Goal: Task Accomplishment & Management: Use online tool/utility

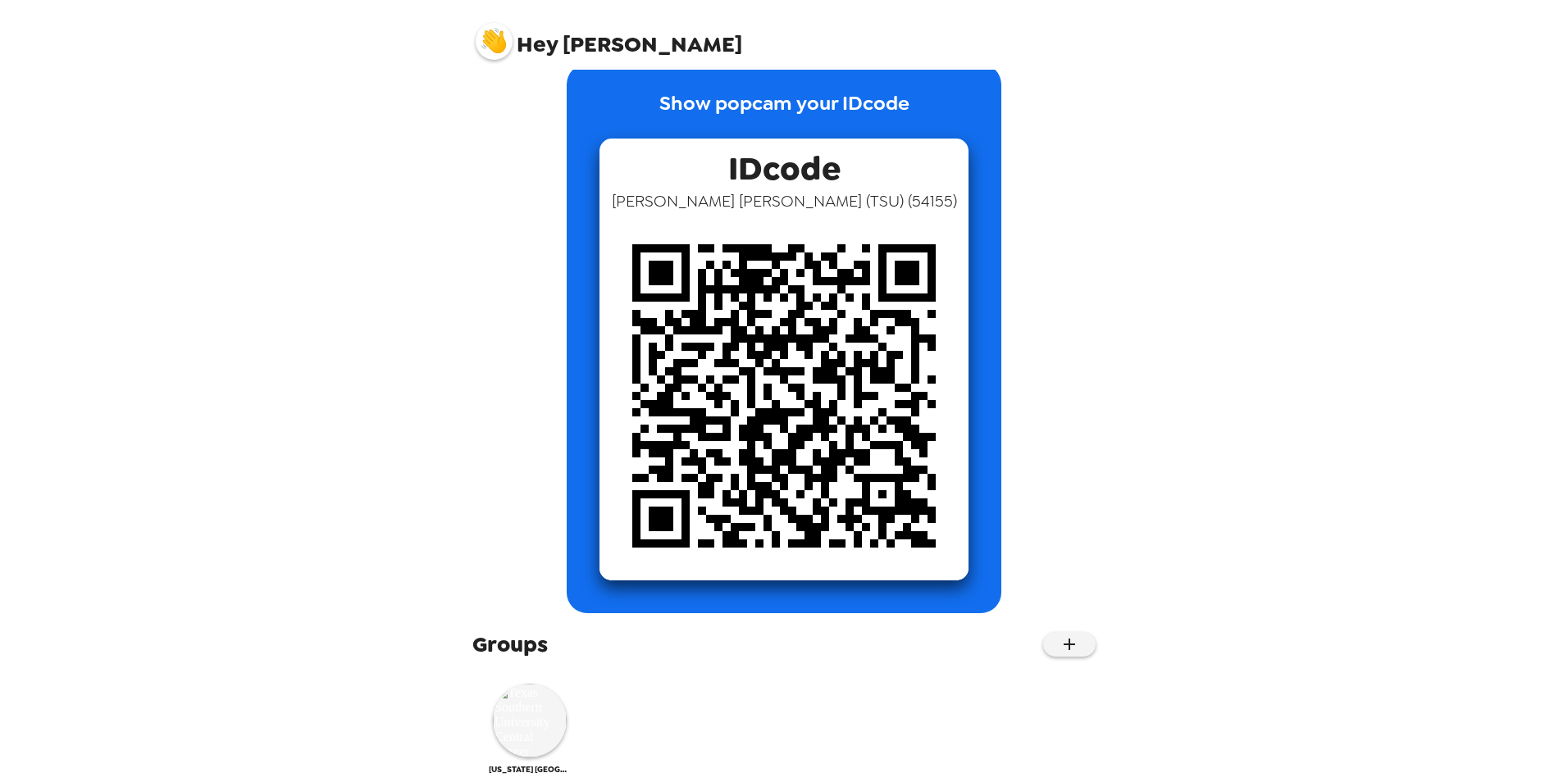
scroll to position [56, 0]
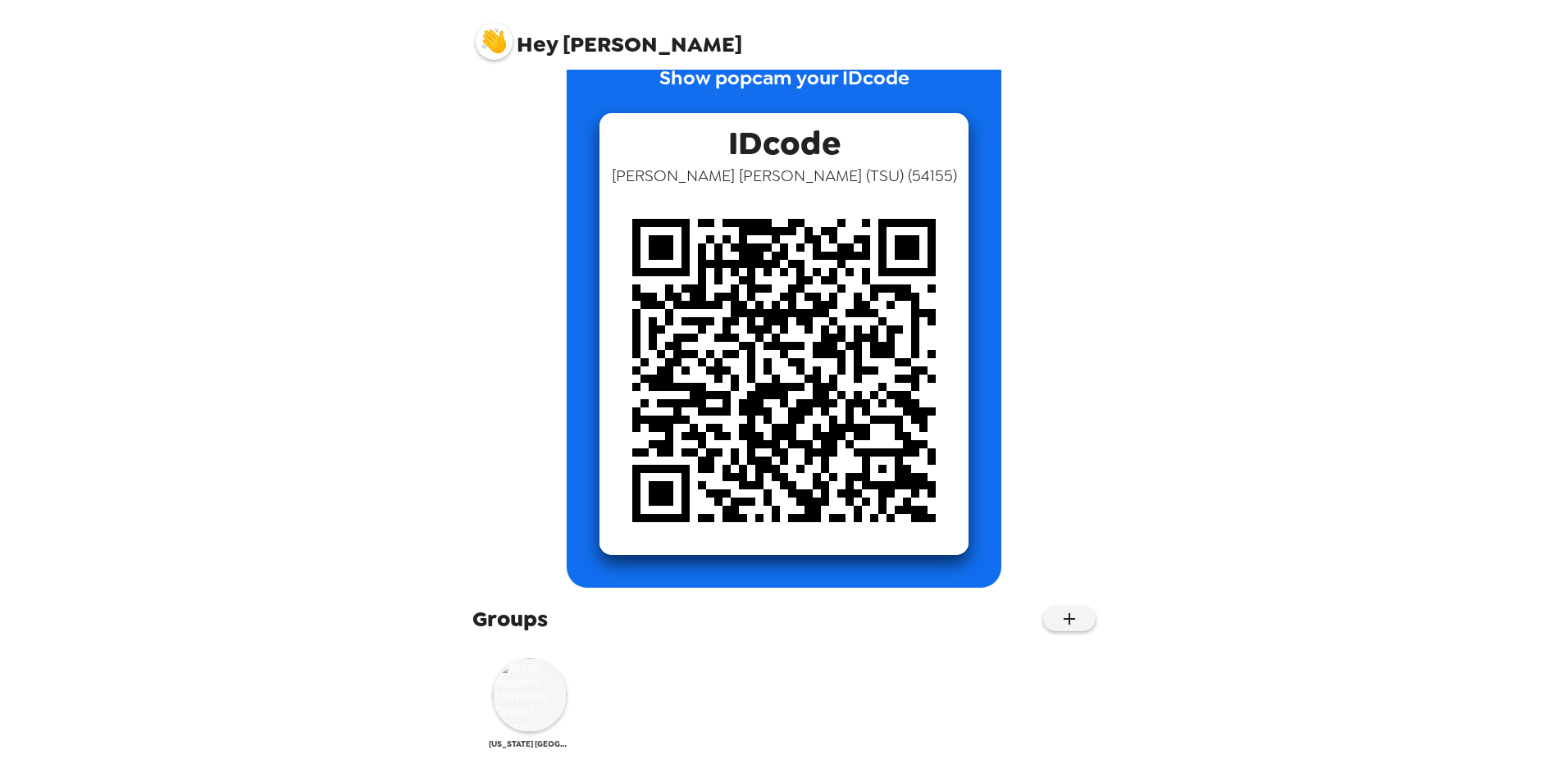
click at [512, 693] on img at bounding box center [529, 695] width 74 height 73
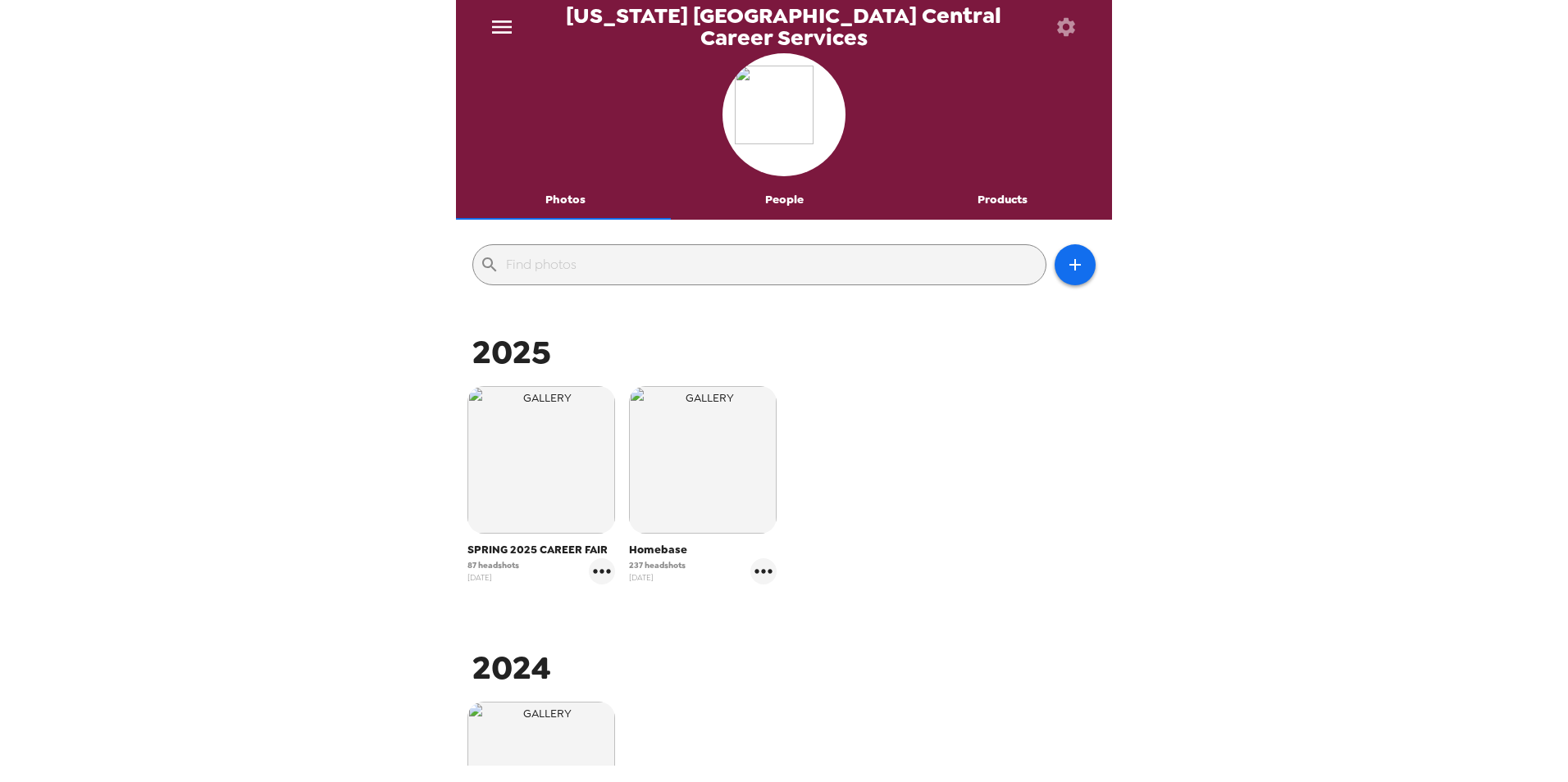
click at [510, 25] on icon "menu" at bounding box center [502, 26] width 26 height 26
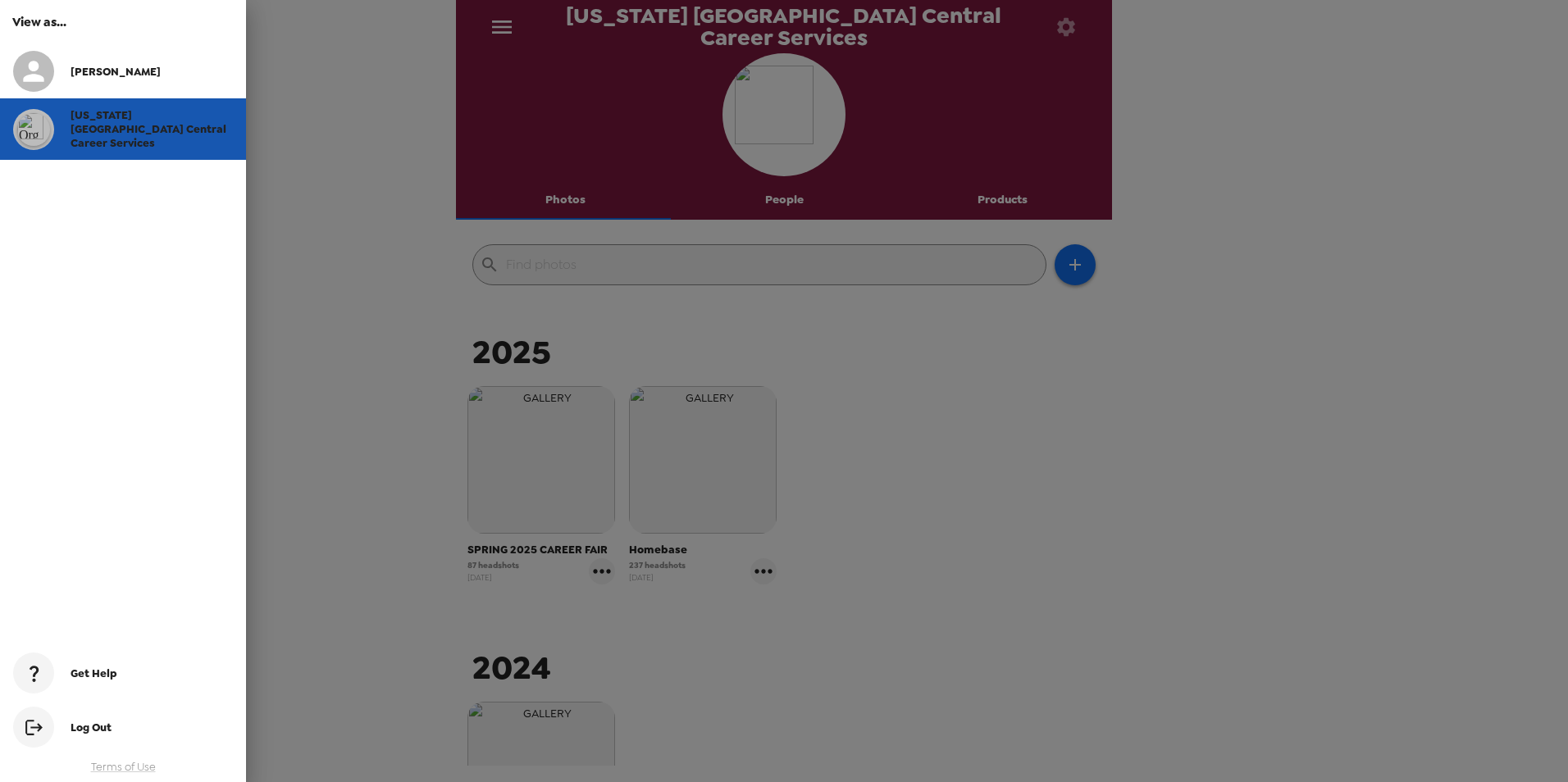
click at [64, 128] on div at bounding box center [41, 129] width 58 height 41
click at [53, 123] on div at bounding box center [33, 129] width 41 height 41
click at [1269, 327] on div at bounding box center [784, 391] width 1568 height 782
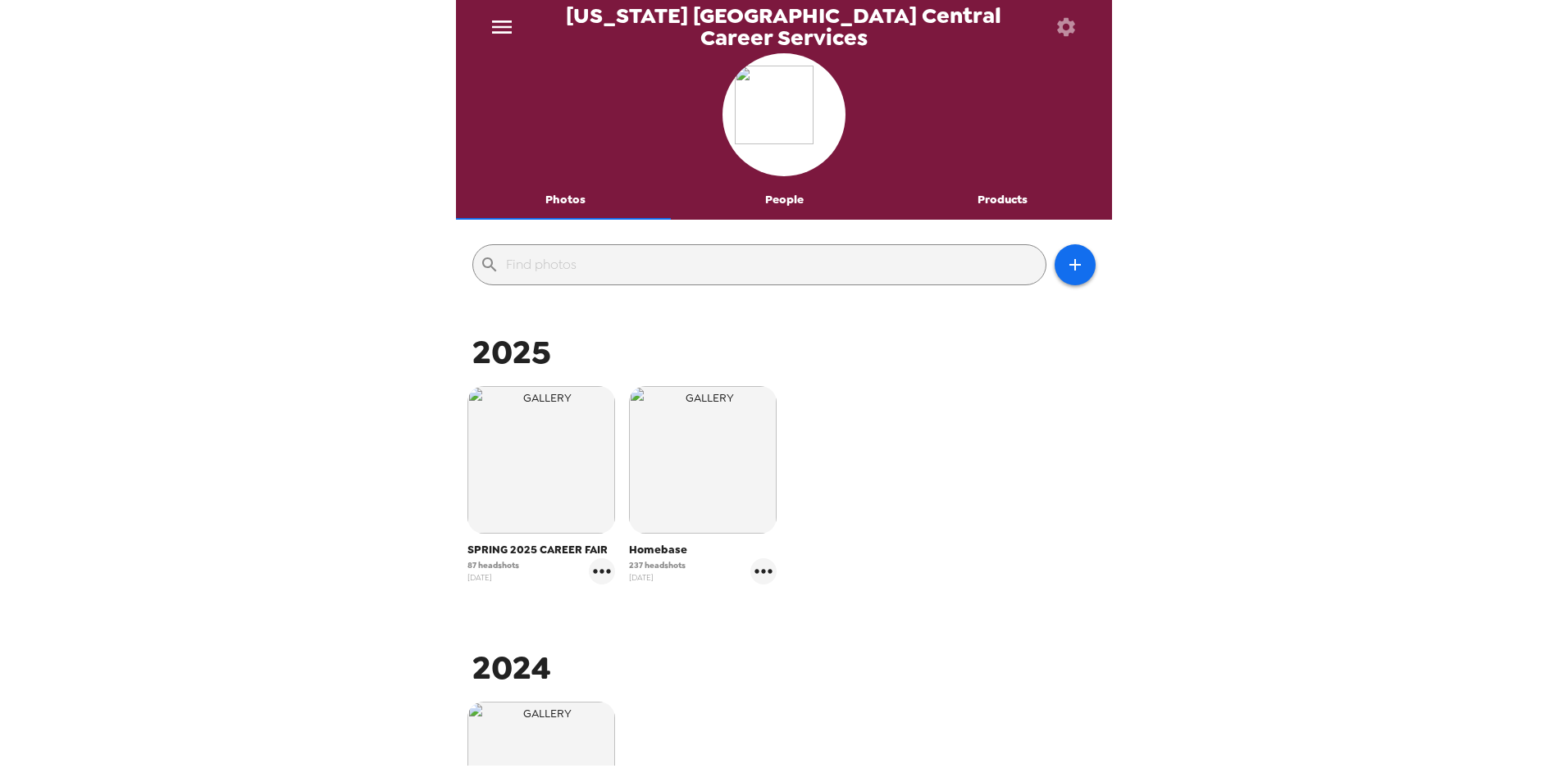
click at [1066, 29] on icon "button" at bounding box center [1065, 26] width 23 height 23
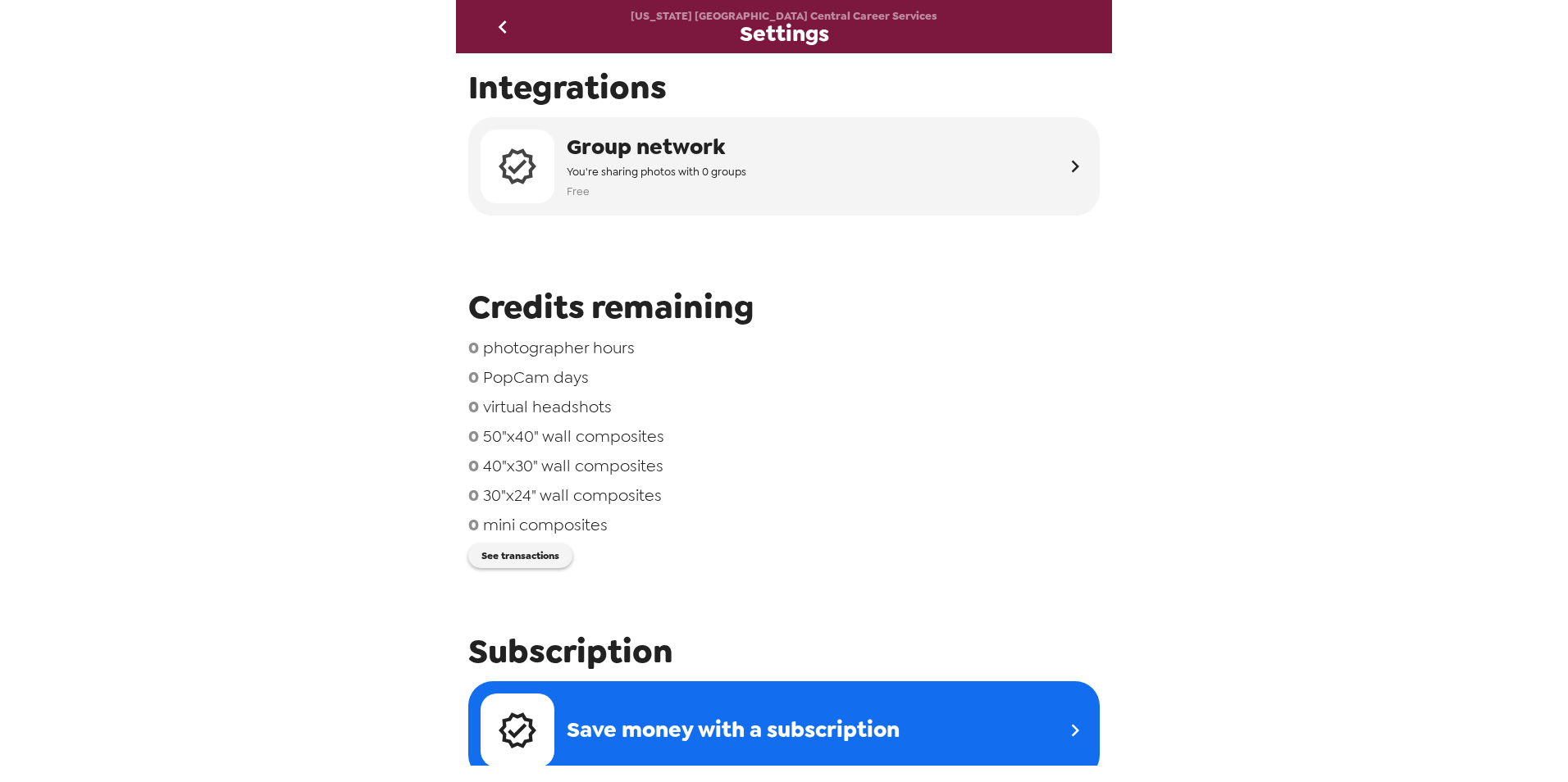
click at [527, 31] on button "go back" at bounding box center [502, 26] width 53 height 53
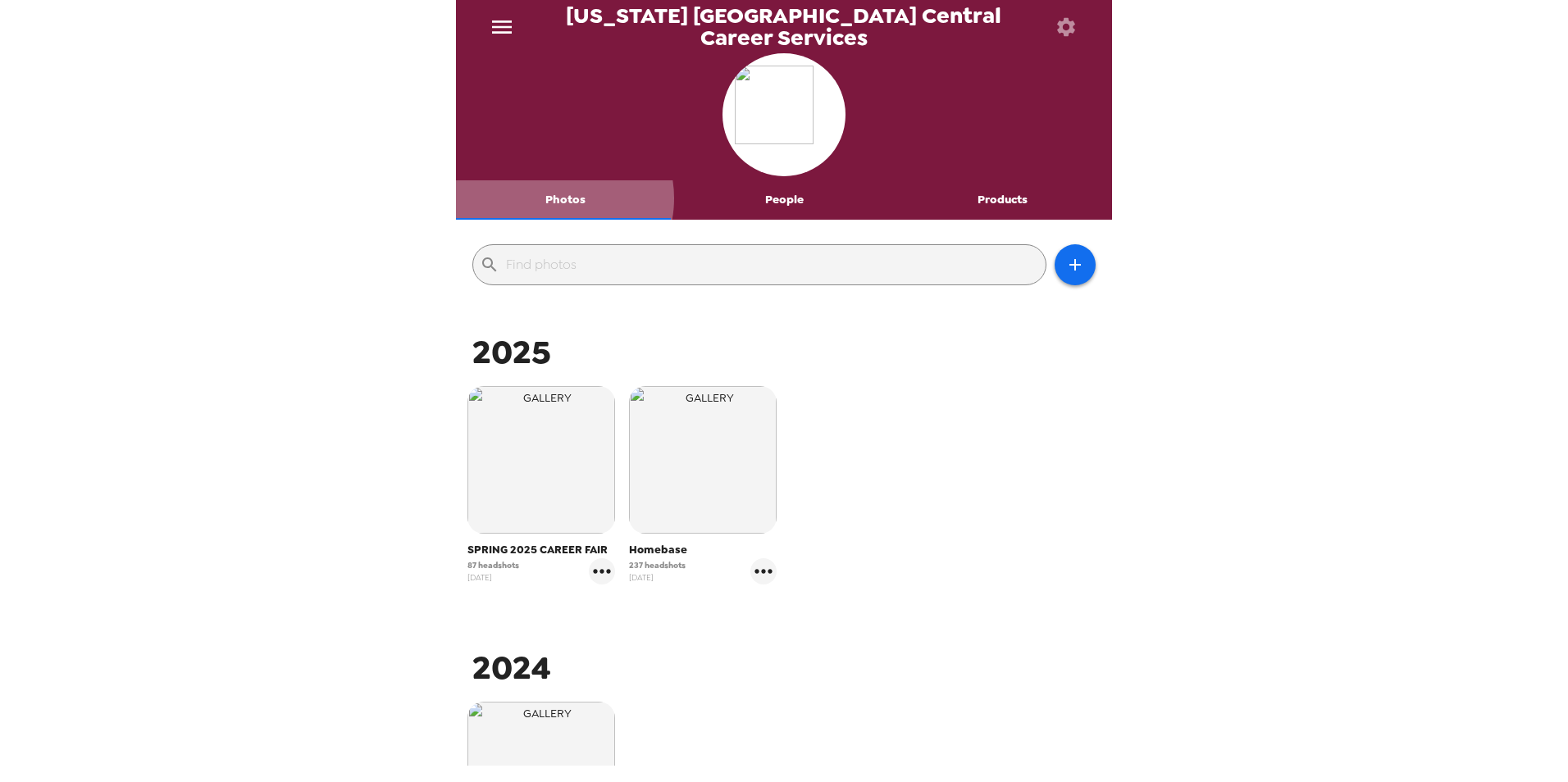
click at [559, 198] on button "Photos" at bounding box center [564, 200] width 219 height 39
click at [760, 207] on button "People" at bounding box center [783, 200] width 219 height 39
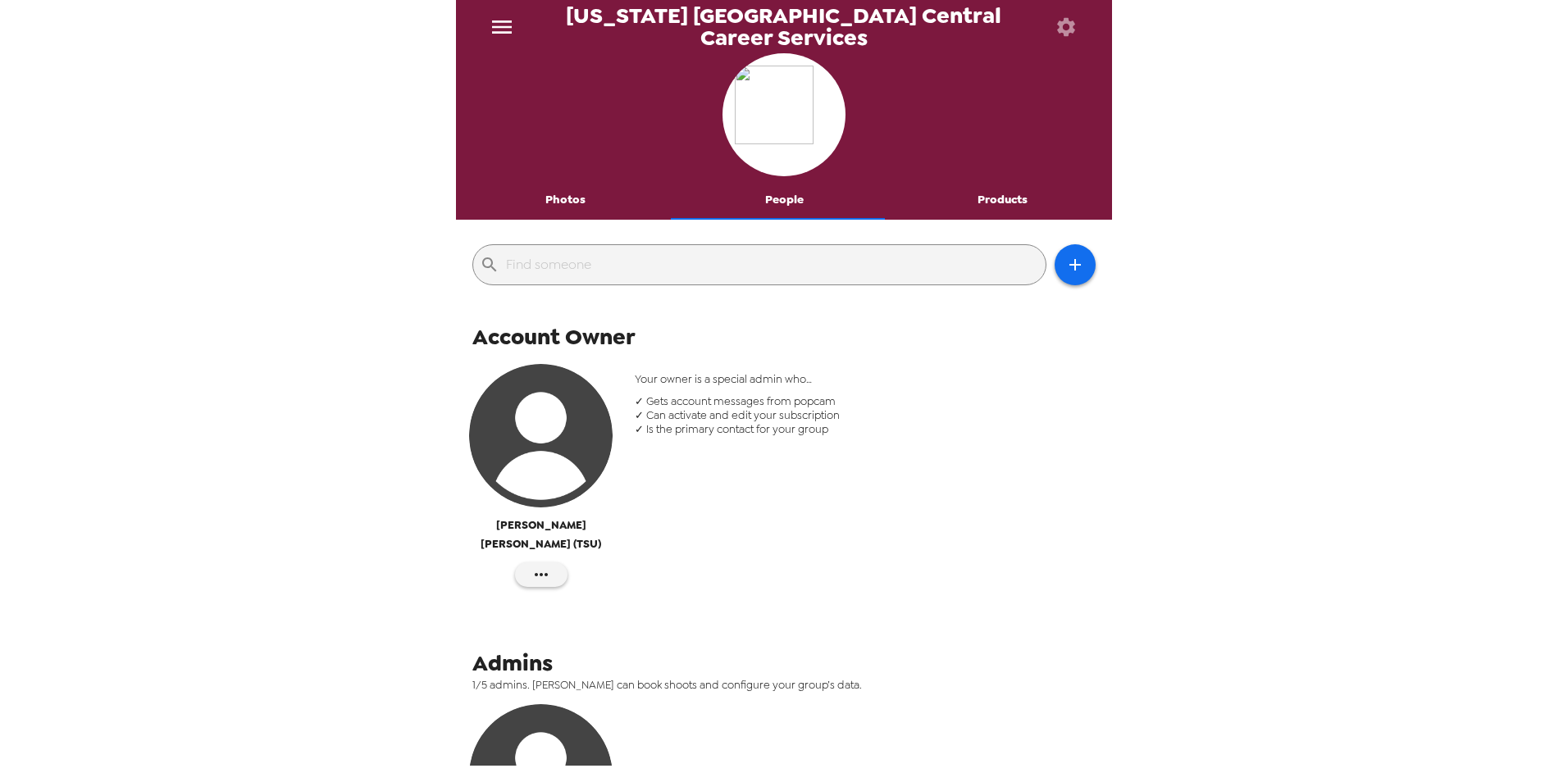
click at [985, 208] on button "Products" at bounding box center [1002, 200] width 219 height 39
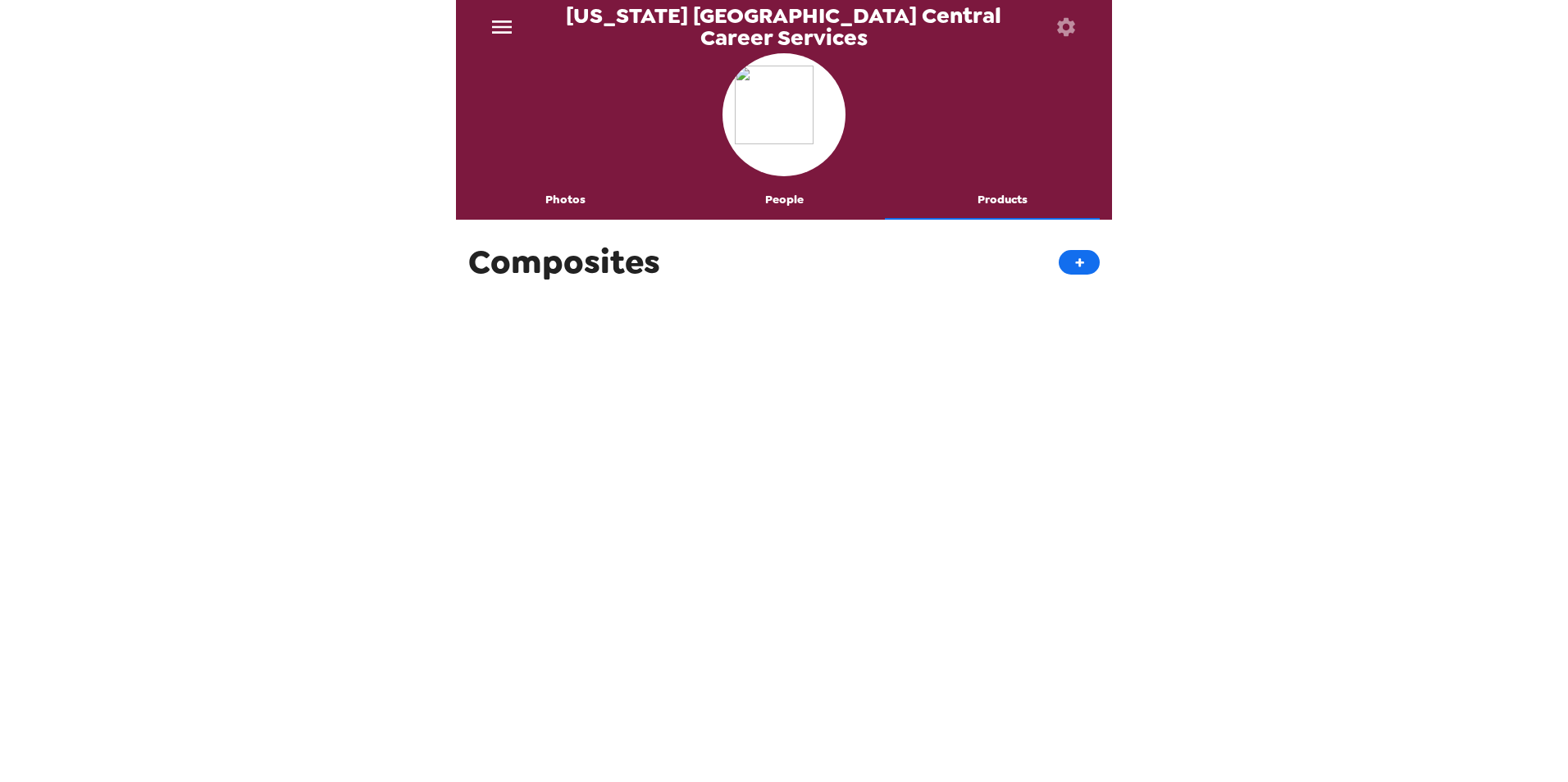
click at [509, 32] on icon "menu" at bounding box center [502, 26] width 20 height 13
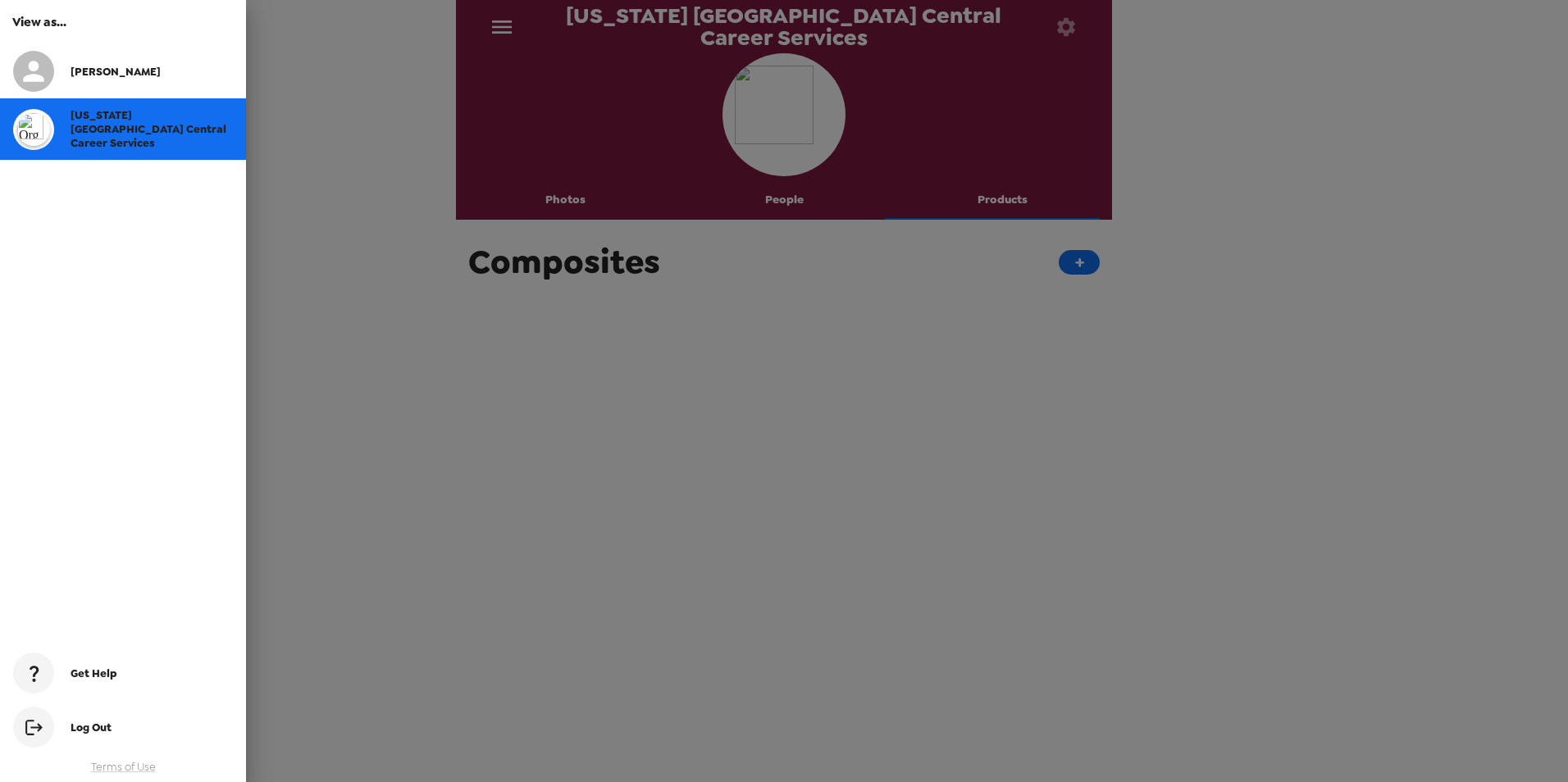
click at [87, 671] on span "Get Help" at bounding box center [94, 673] width 47 height 14
click at [1143, 401] on div at bounding box center [784, 391] width 1568 height 782
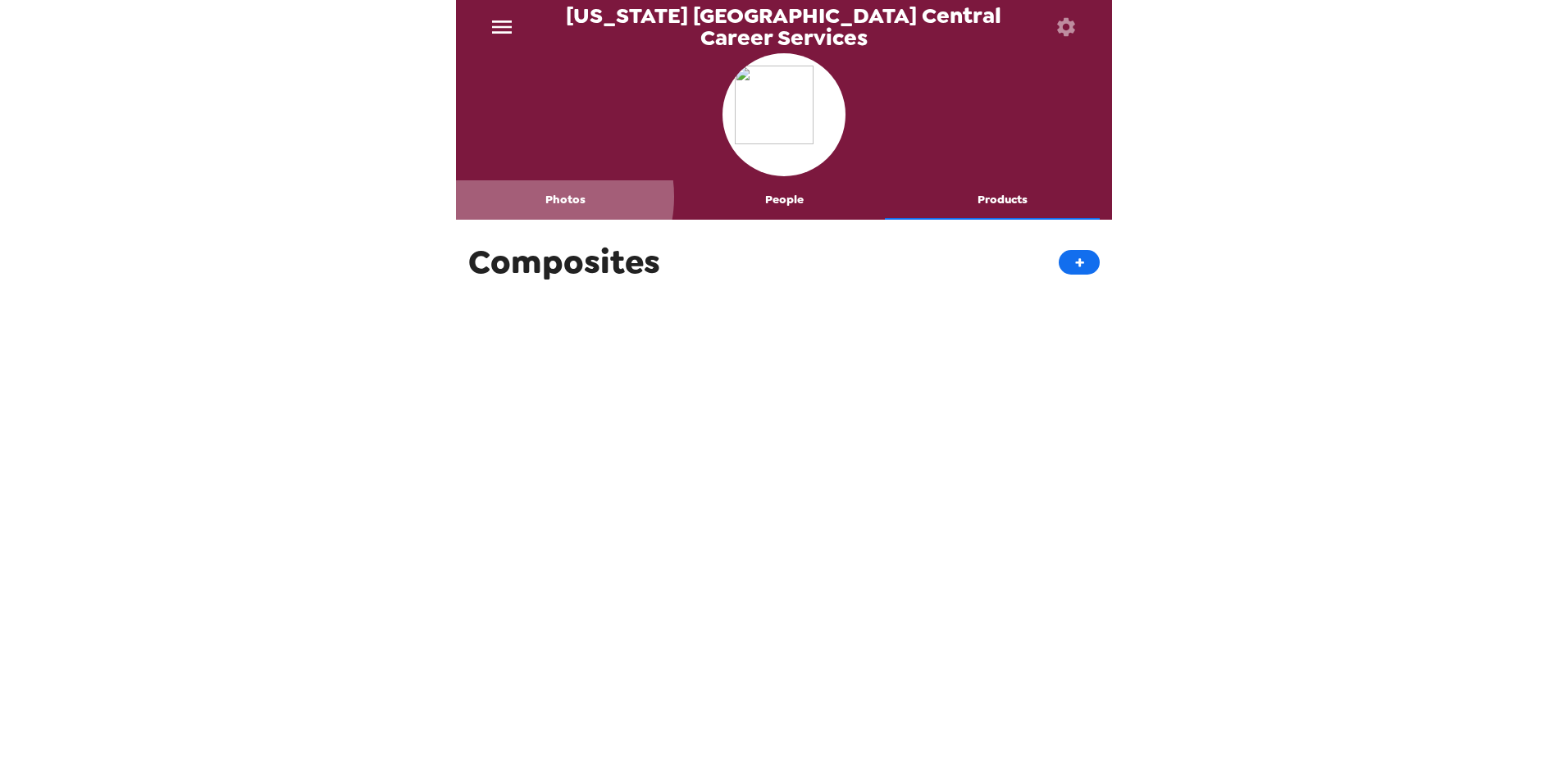
click at [539, 197] on button "Photos" at bounding box center [564, 200] width 219 height 39
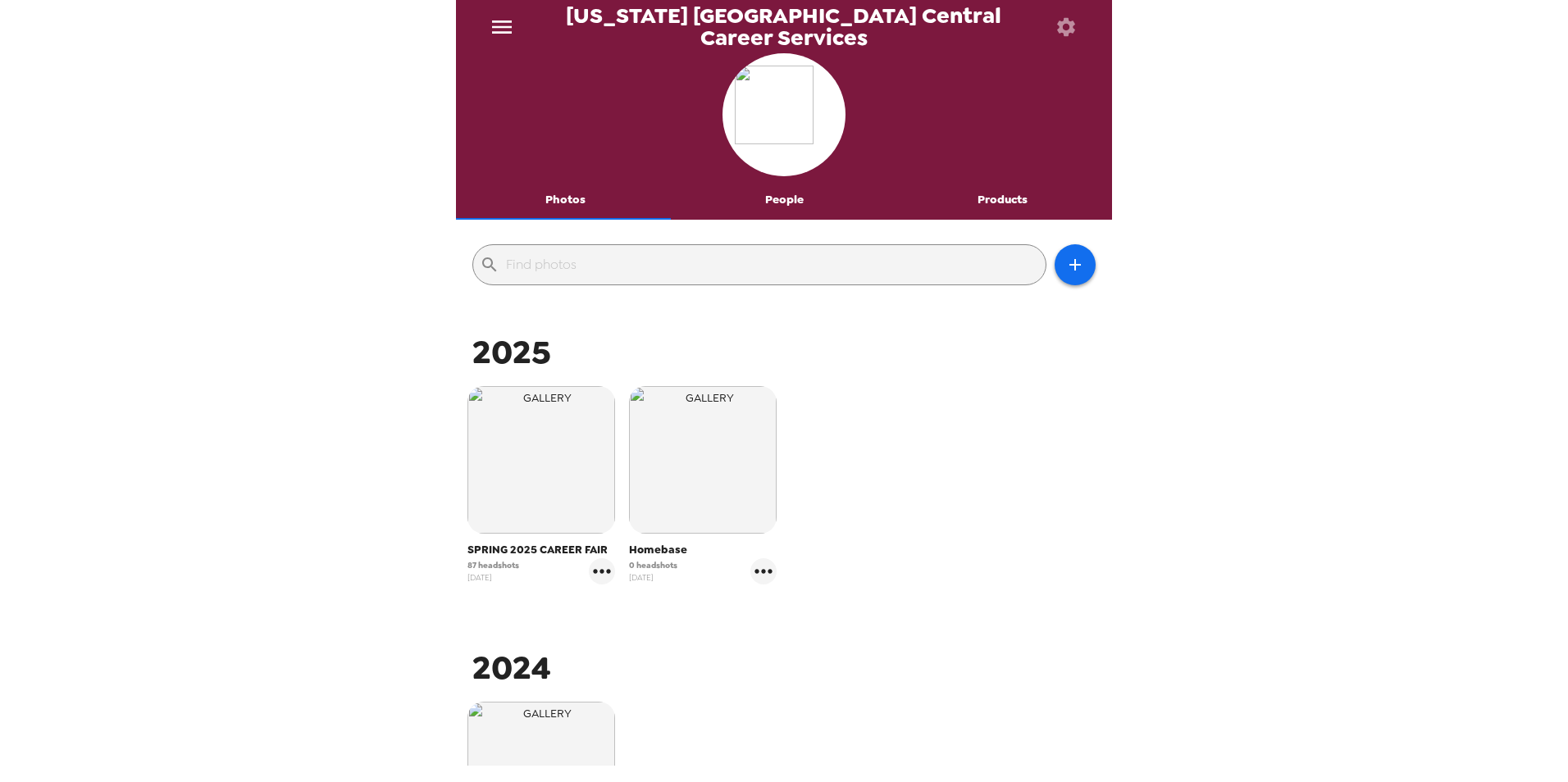
scroll to position [266, 0]
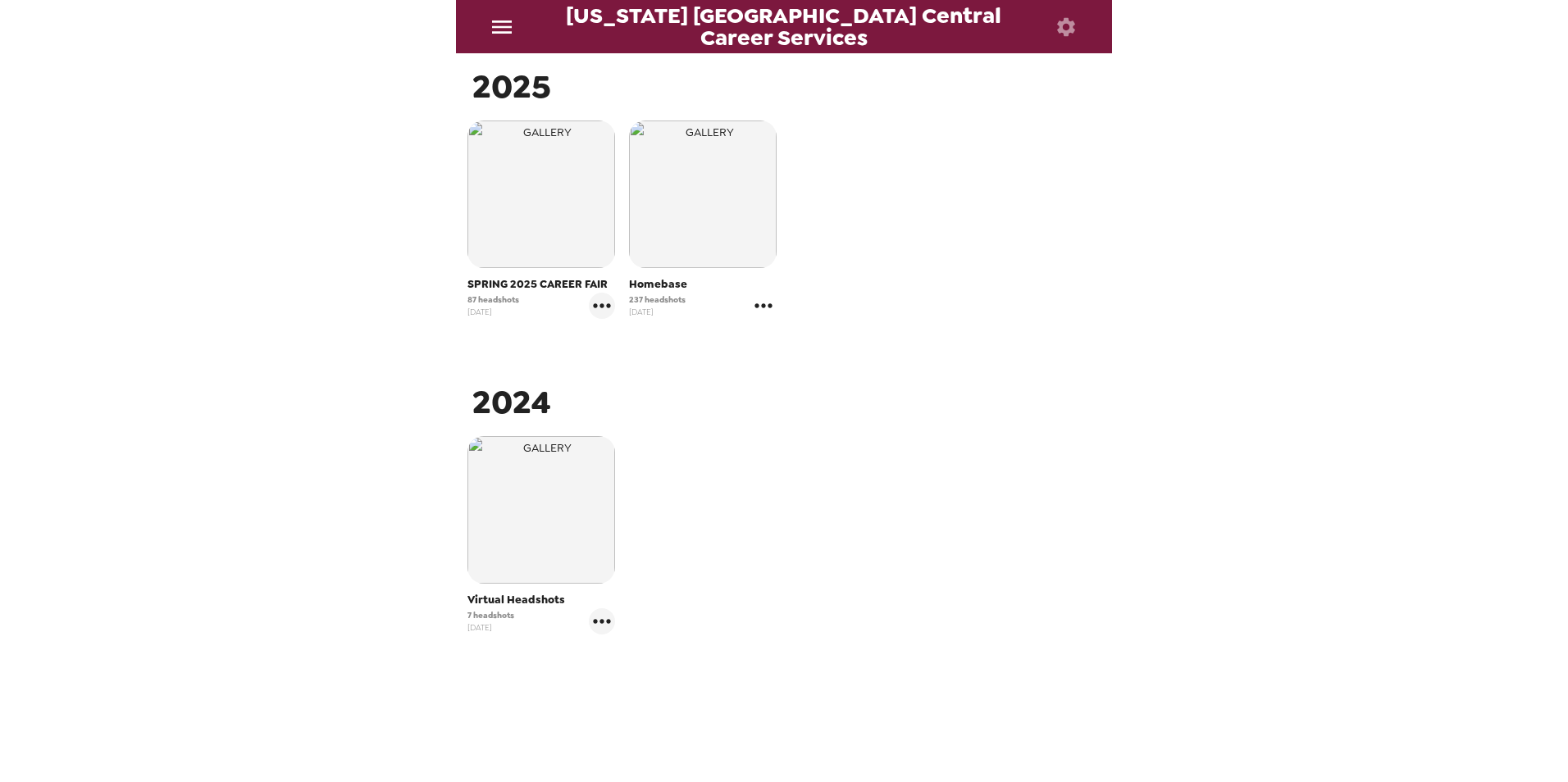
click at [765, 302] on icon "gallery menu" at bounding box center [762, 306] width 26 height 26
click at [608, 314] on div at bounding box center [784, 391] width 1568 height 782
click at [600, 304] on icon "gallery menu" at bounding box center [602, 306] width 26 height 26
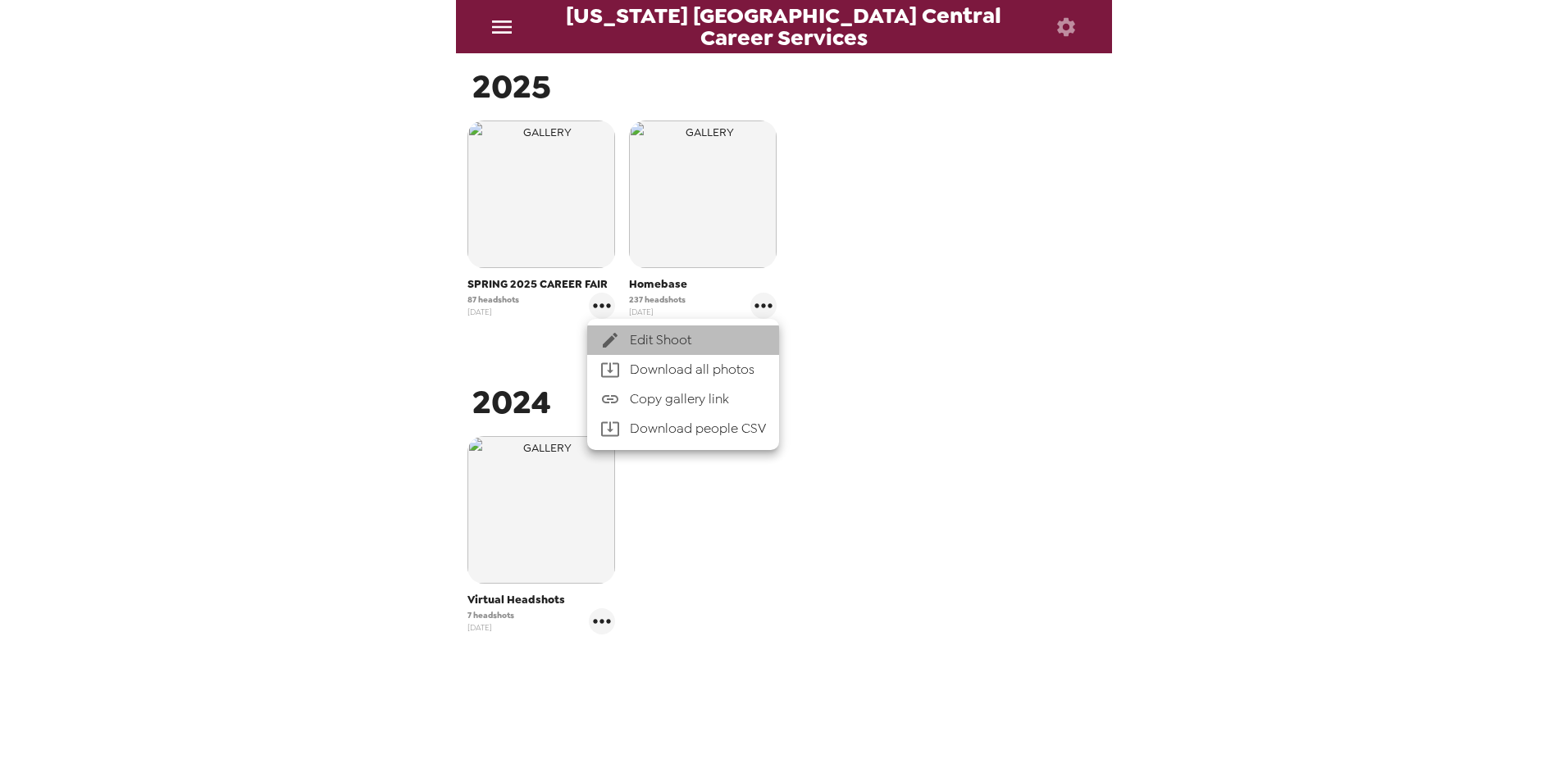
click at [650, 340] on span "Edit Shoot" at bounding box center [697, 340] width 136 height 20
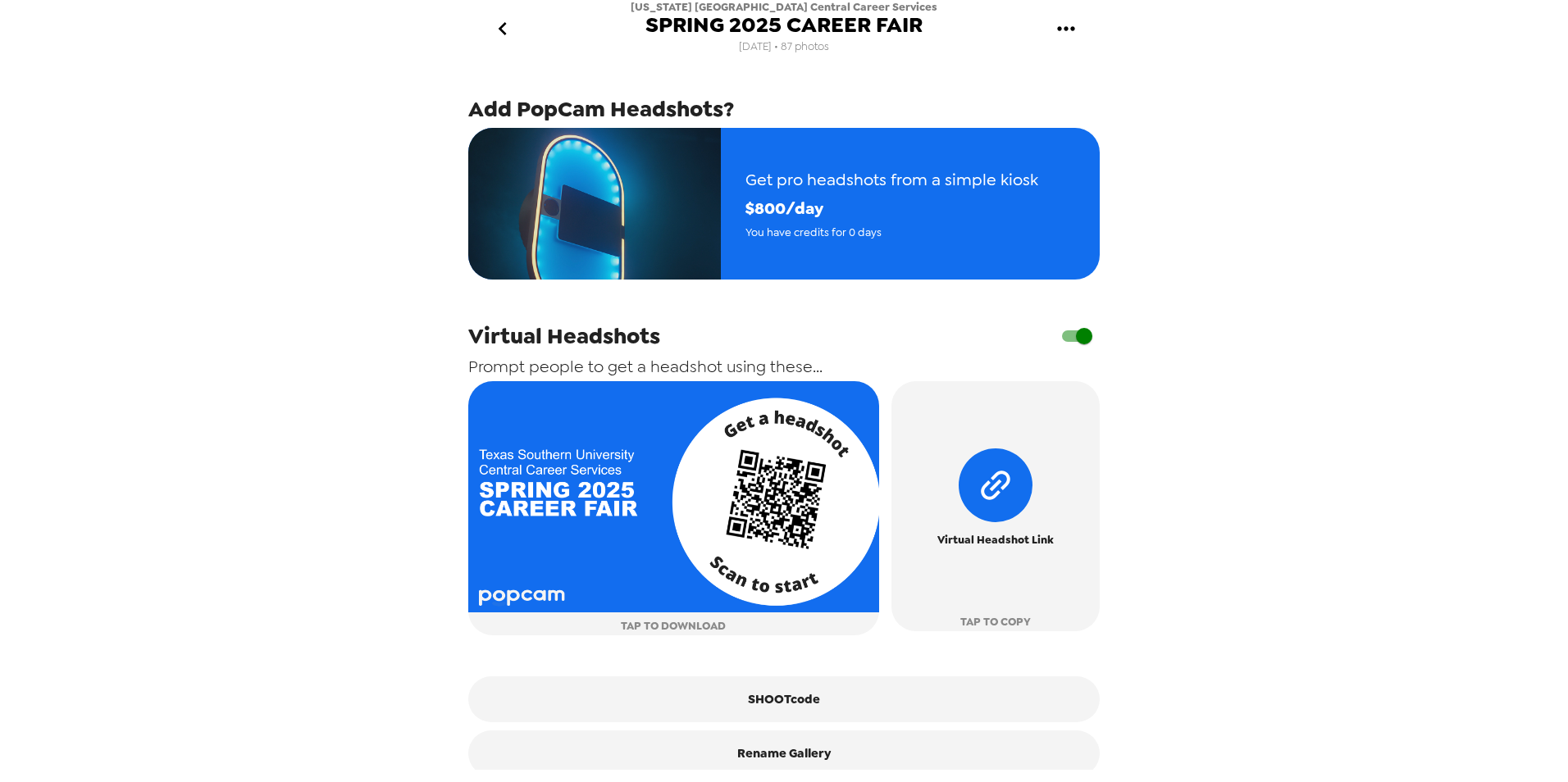
scroll to position [501, 0]
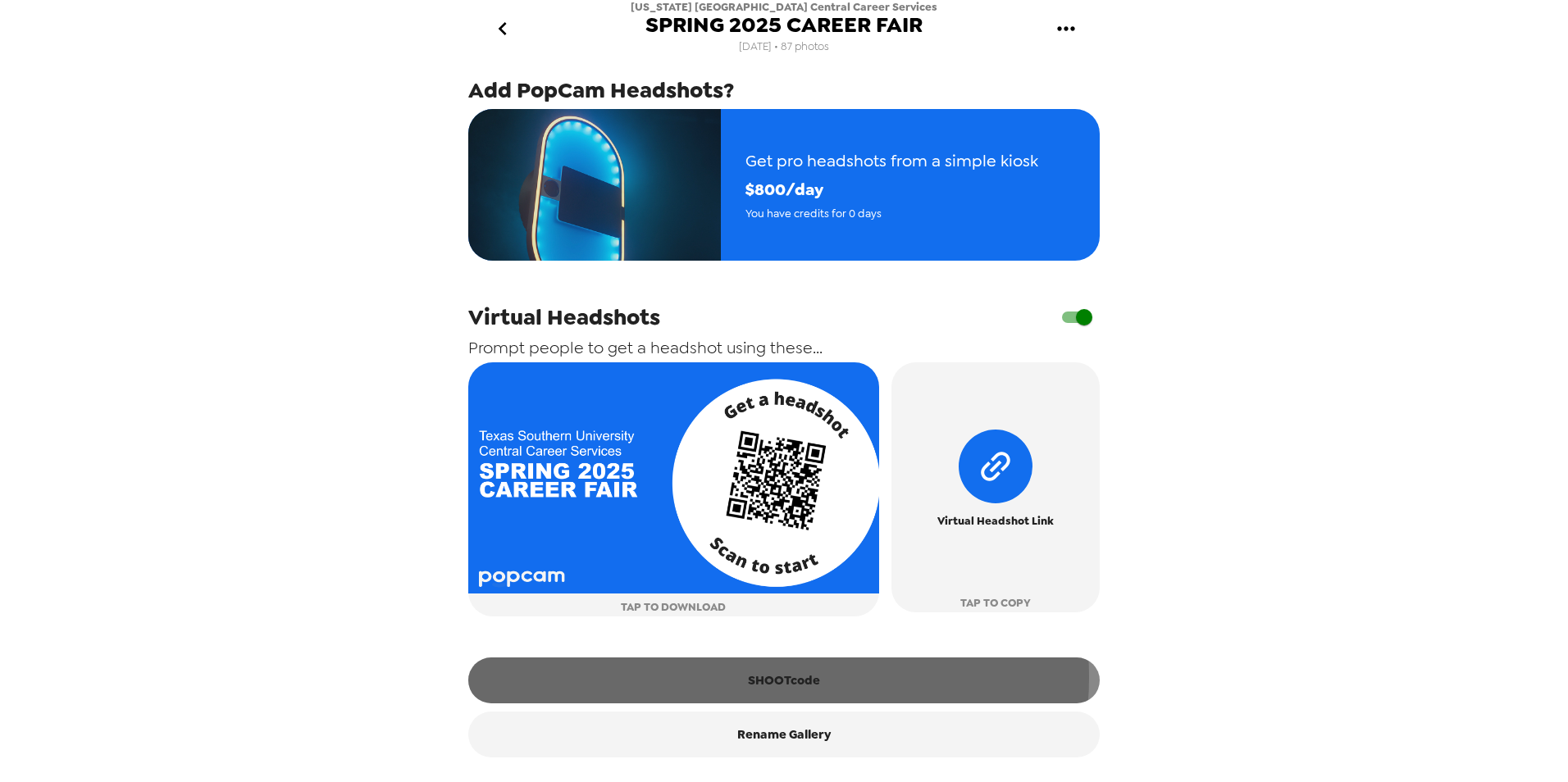
click at [770, 677] on button "SHOOTcode" at bounding box center [784, 680] width 631 height 46
